Goal: Task Accomplishment & Management: Manage account settings

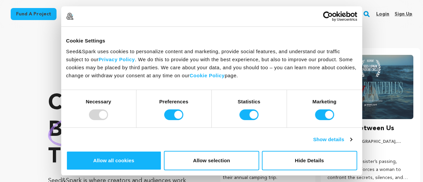
scroll to position [0, 110]
click at [402, 14] on link "Sign up" at bounding box center [404, 14] width 18 height 11
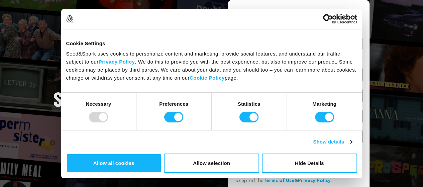
click at [287, 44] on link "Continue with Google" at bounding box center [298, 43] width 128 height 13
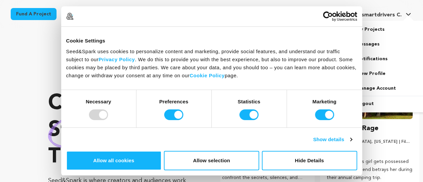
scroll to position [0, 110]
click at [377, 29] on link "My Projects" at bounding box center [388, 29] width 75 height 15
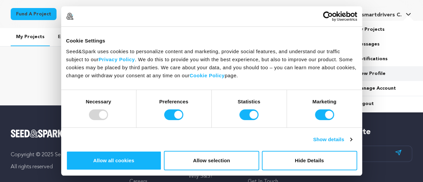
click at [371, 71] on link "View Profile" at bounding box center [388, 73] width 75 height 15
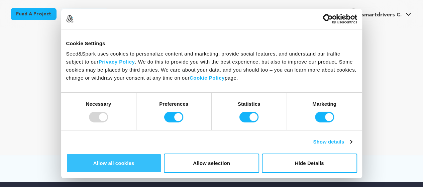
click at [162, 154] on button "Allow all cookies" at bounding box center [113, 163] width 95 height 19
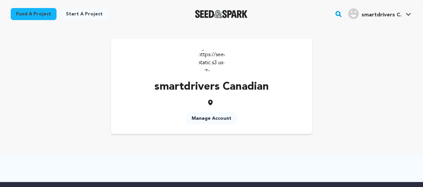
click at [208, 117] on link "Manage Account" at bounding box center [211, 118] width 51 height 12
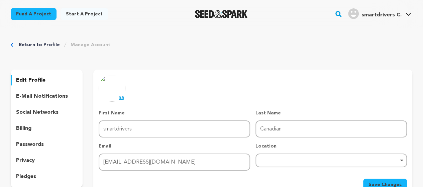
click at [121, 97] on icon at bounding box center [121, 97] width 5 height 5
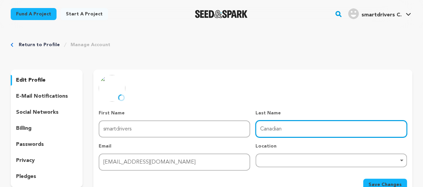
drag, startPoint x: 288, startPoint y: 128, endPoint x: 255, endPoint y: 134, distance: 33.2
click at [255, 134] on div "First Name First Name smartdrivers Last Name Last Name Canadian Email Email sma…" at bounding box center [253, 140] width 308 height 61
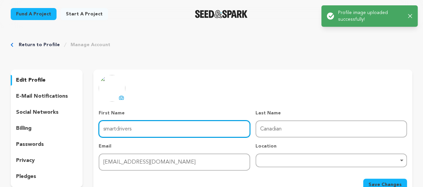
click at [103, 129] on input "smartdrivers" at bounding box center [175, 128] width 152 height 17
paste input "Canadian"
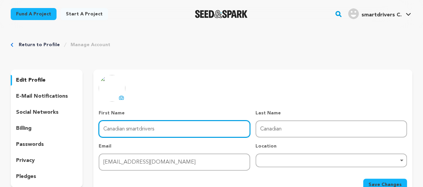
click at [129, 130] on input "Canadian smartdrivers" at bounding box center [175, 128] width 152 height 17
click at [144, 128] on input "Canadian Smartdrivers" at bounding box center [175, 128] width 152 height 17
type input "Canadian Smart Drivers"
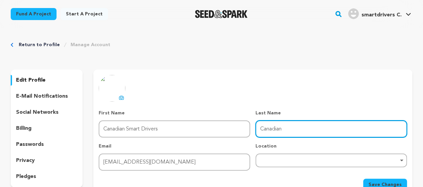
click at [287, 132] on input "Canadian" at bounding box center [332, 128] width 152 height 17
type input "C"
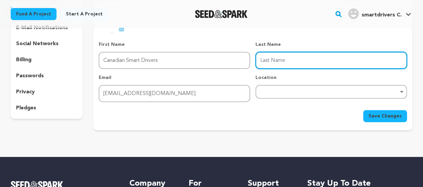
scroll to position [79, 0]
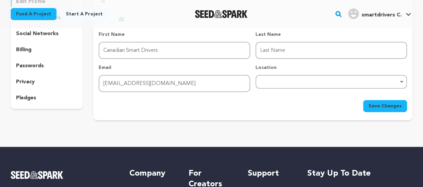
click at [371, 106] on span "Save Changes" at bounding box center [385, 106] width 33 height 7
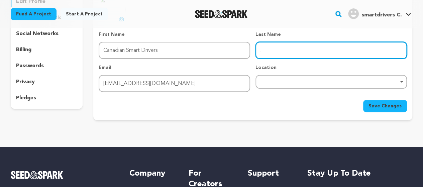
type input "."
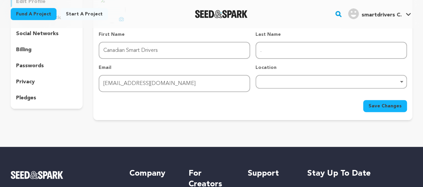
click at [382, 106] on span "Save Changes" at bounding box center [385, 106] width 33 height 7
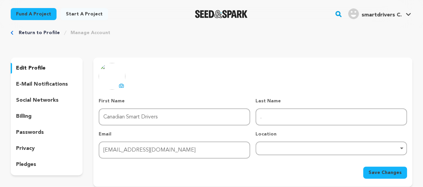
scroll to position [9, 0]
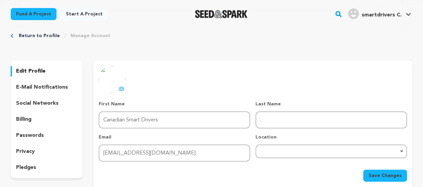
click at [42, 99] on p "social networks" at bounding box center [37, 103] width 42 height 8
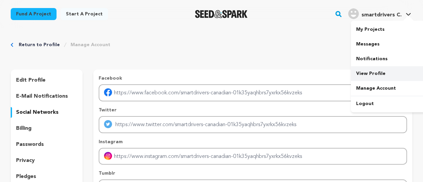
click at [375, 77] on link "View Profile" at bounding box center [388, 73] width 75 height 15
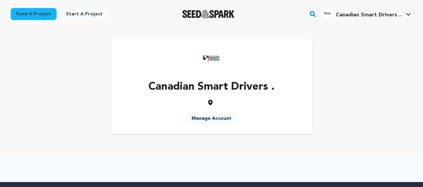
click at [217, 120] on link "Manage Account" at bounding box center [211, 118] width 51 height 12
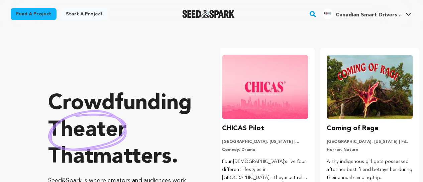
scroll to position [0, 110]
